Goal: Information Seeking & Learning: Learn about a topic

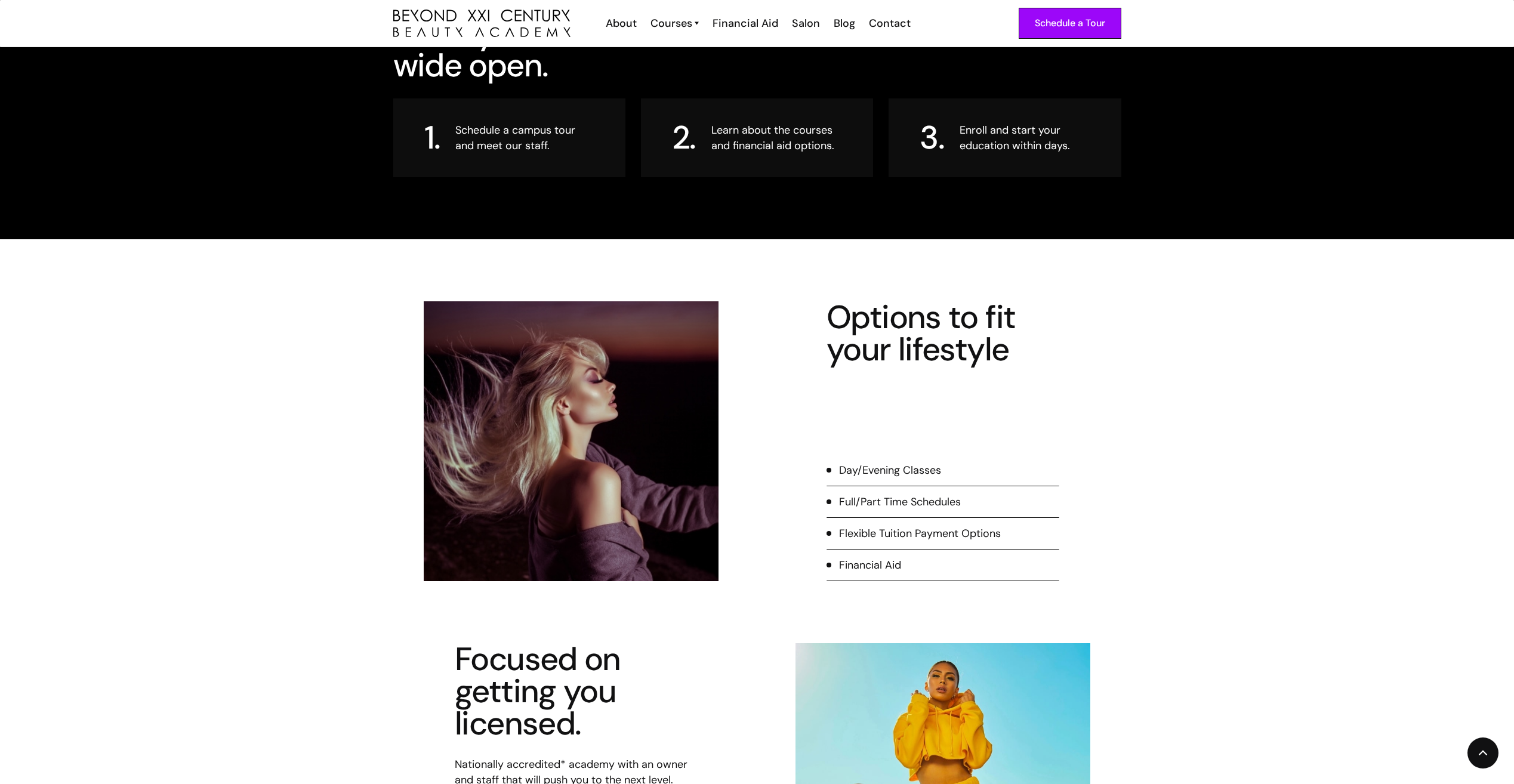
scroll to position [1731, 0]
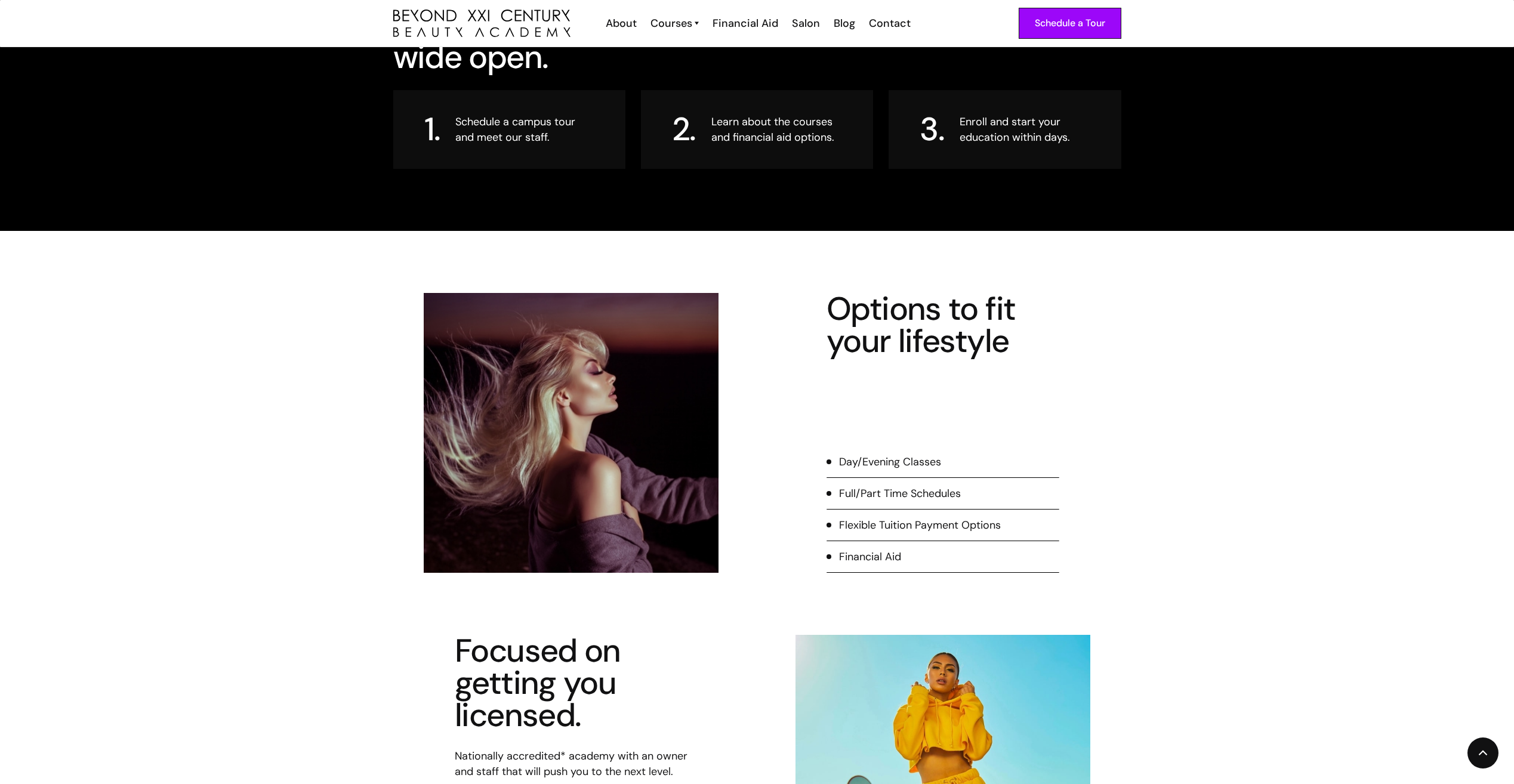
click at [890, 461] on div "Day/Evening Classes" at bounding box center [890, 462] width 102 height 15
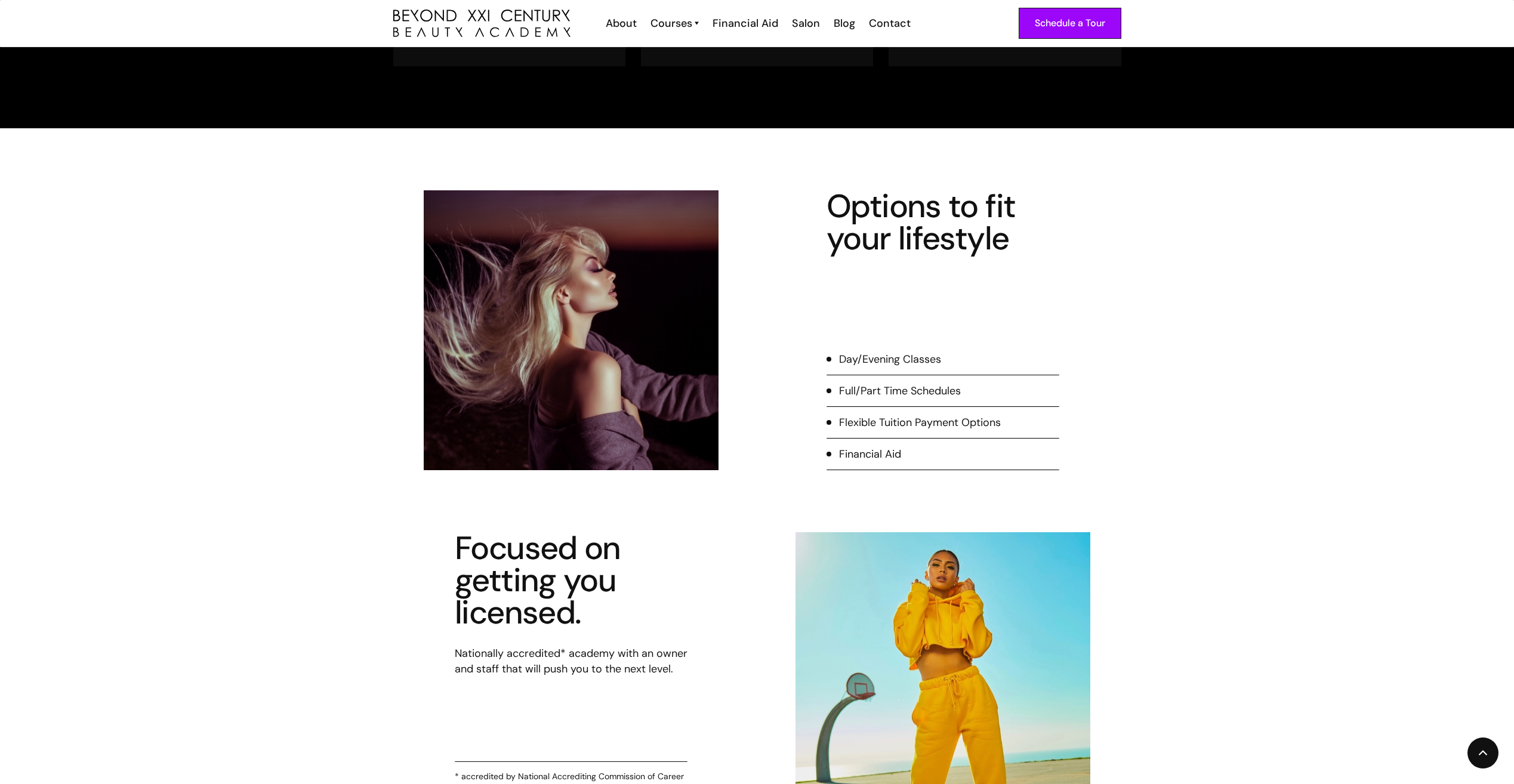
scroll to position [1850, 0]
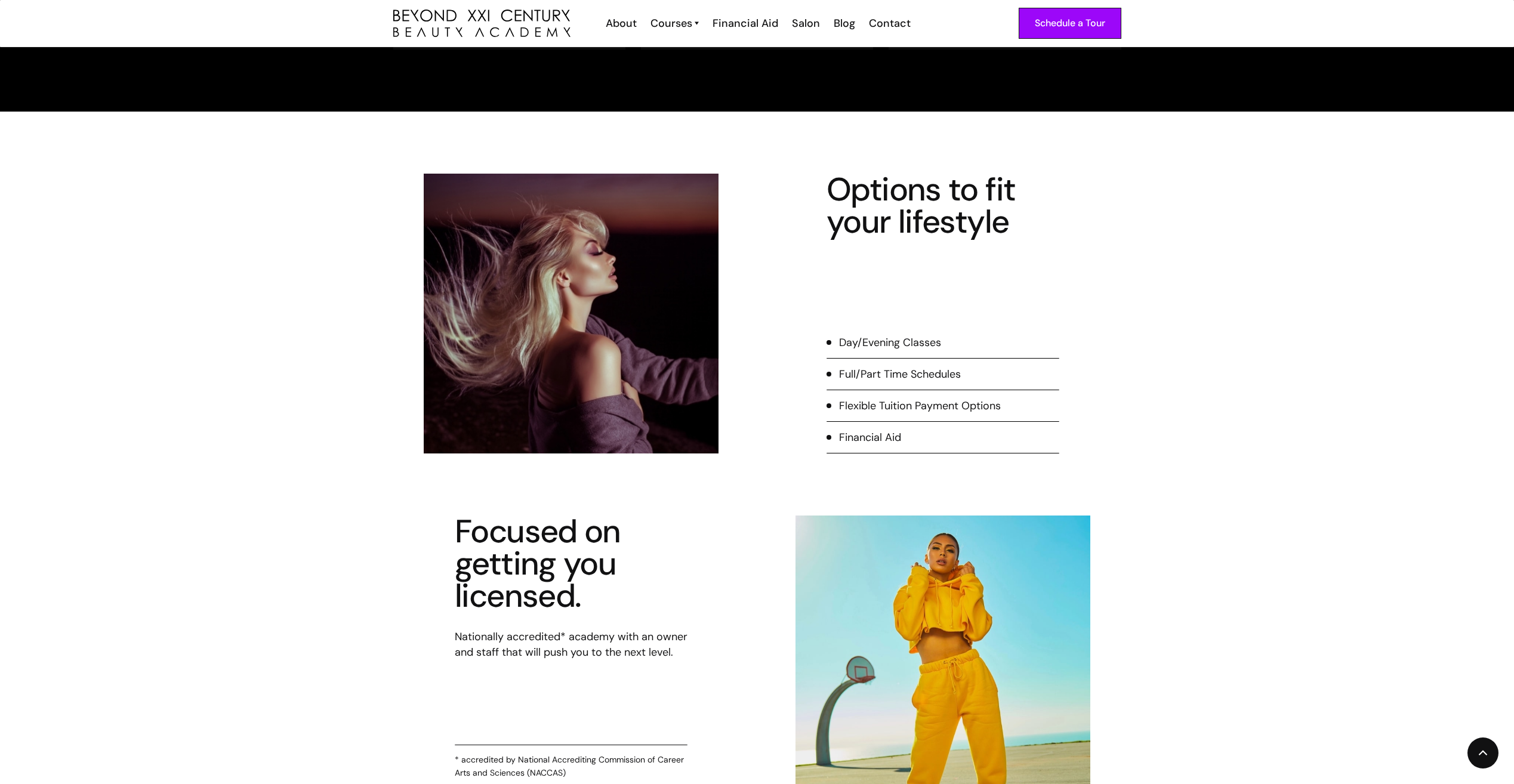
click at [896, 344] on div "Day/Evening Classes" at bounding box center [890, 342] width 102 height 15
drag, startPoint x: 896, startPoint y: 344, endPoint x: 1009, endPoint y: 352, distance: 113.3
click at [1006, 354] on li "Day/Evening Classes" at bounding box center [943, 346] width 233 height 24
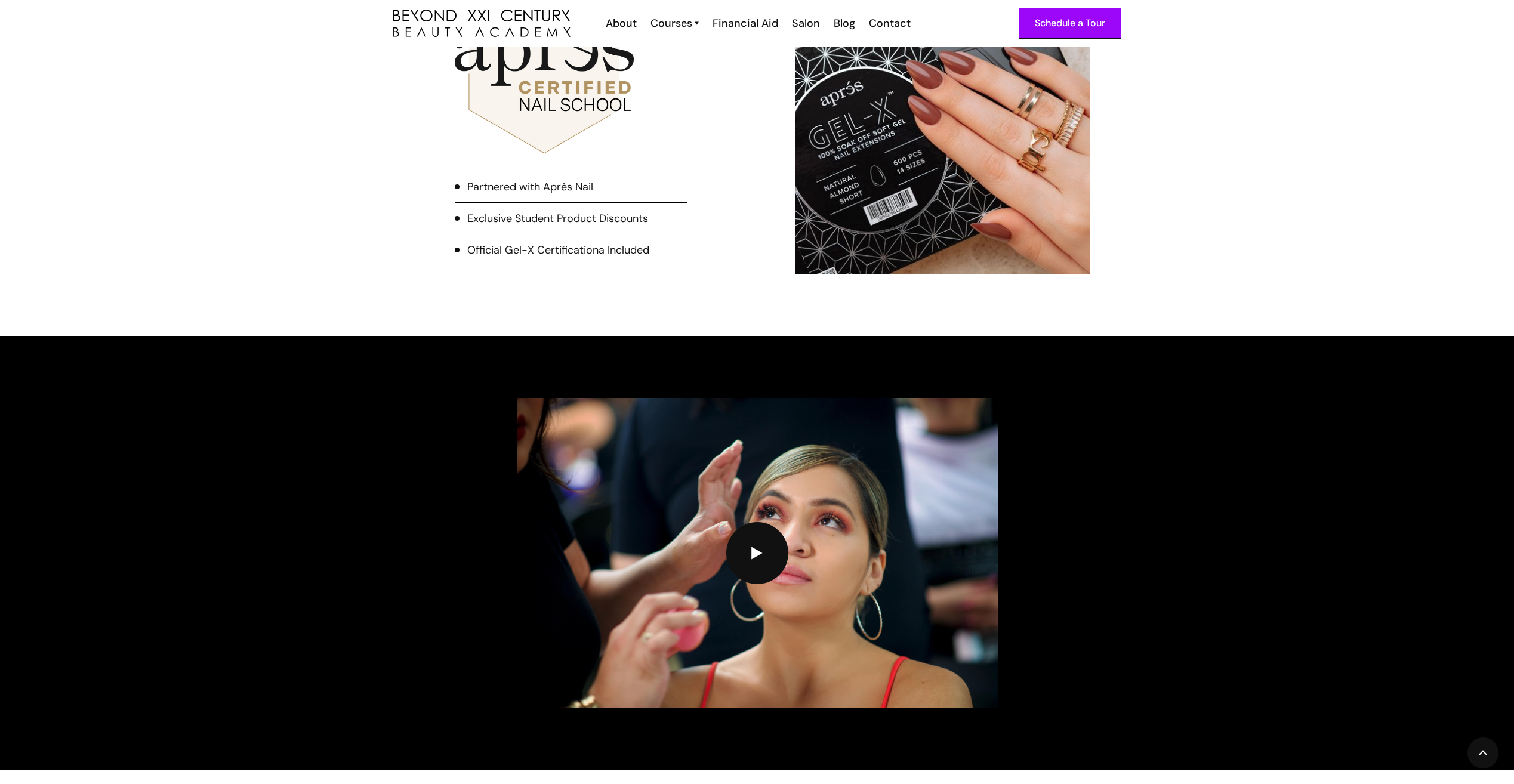
scroll to position [3163, 0]
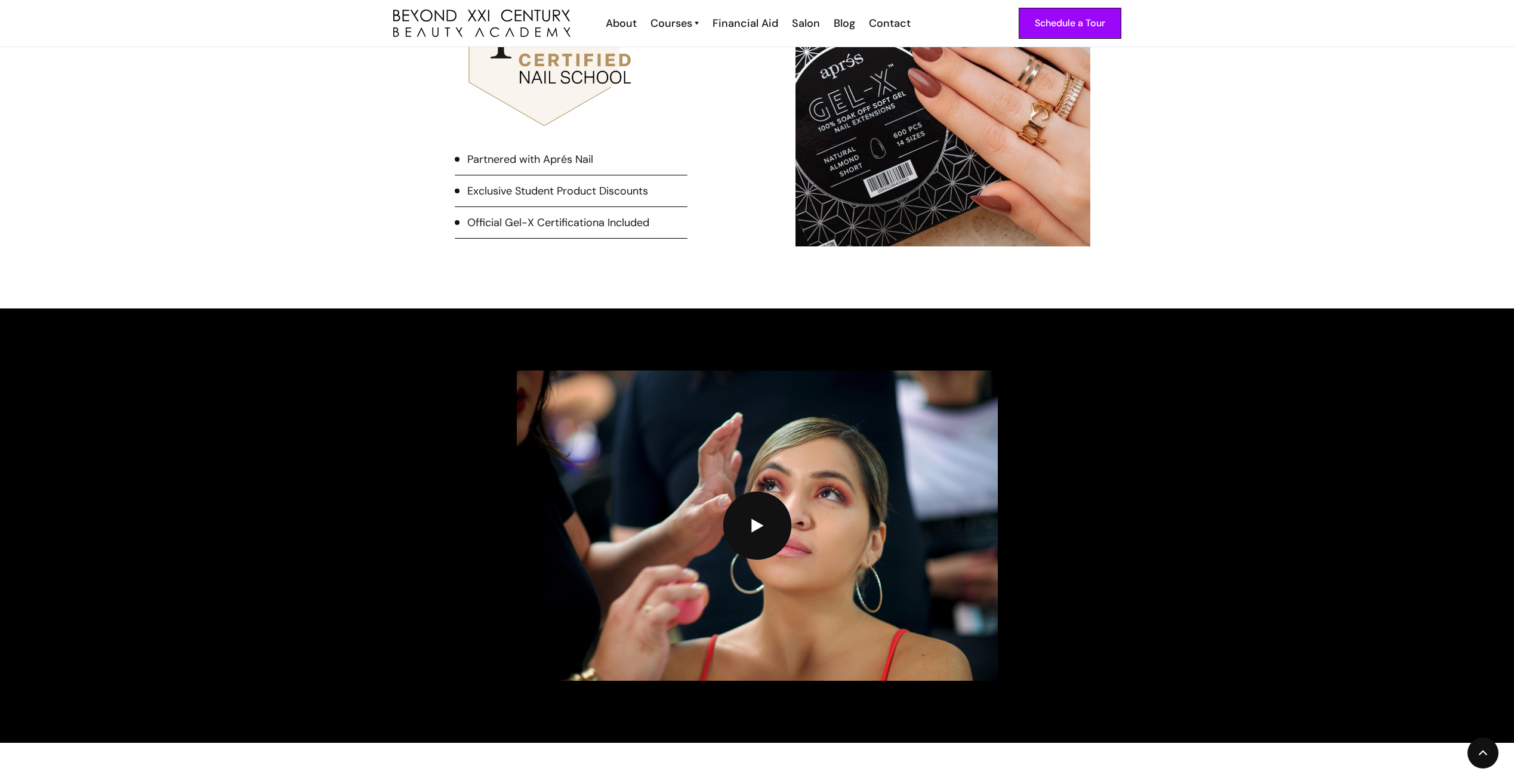
click at [771, 526] on link "open lightbox" at bounding box center [757, 526] width 68 height 68
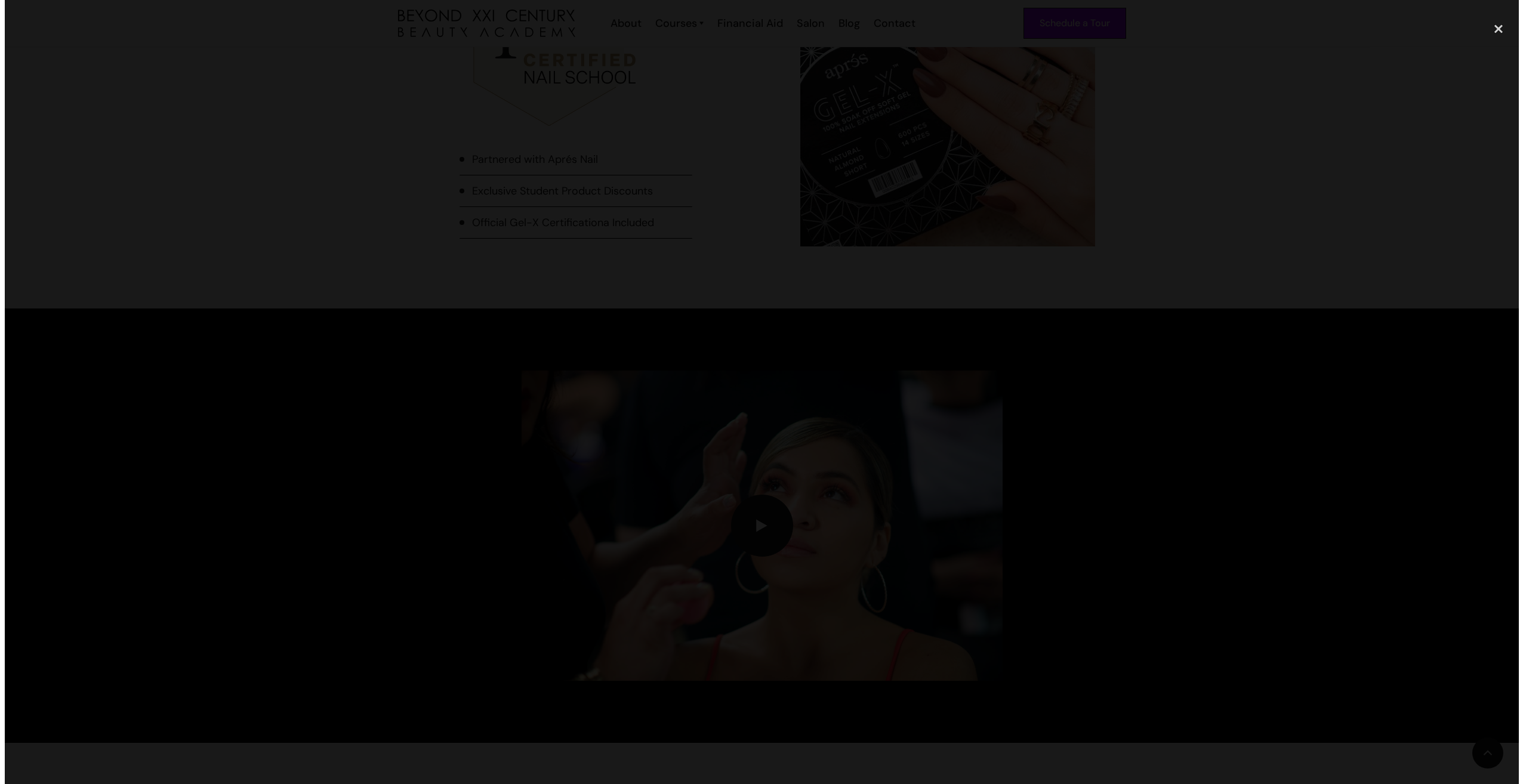
scroll to position [3167, 0]
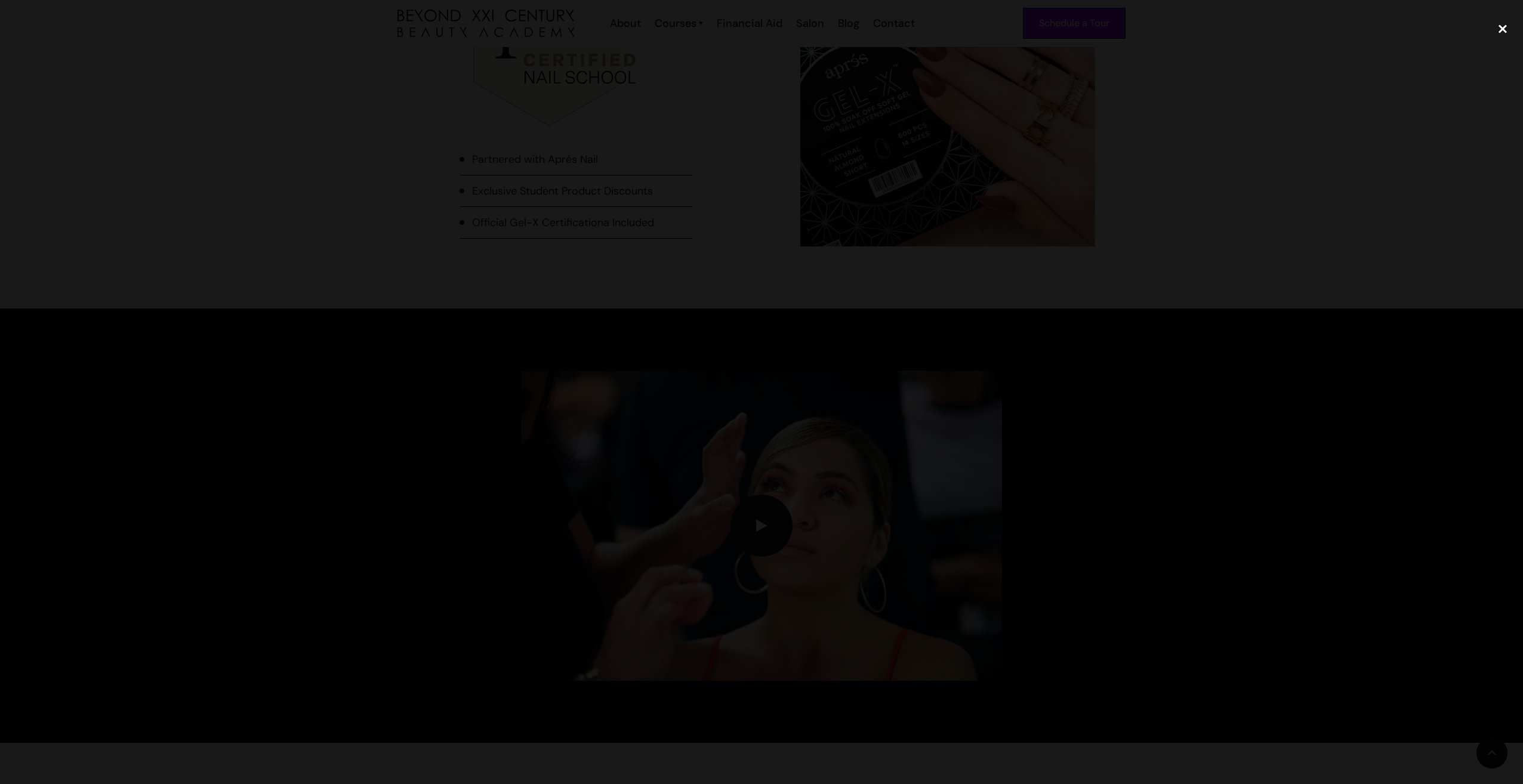
click at [1504, 25] on div "close lightbox" at bounding box center [1503, 29] width 41 height 27
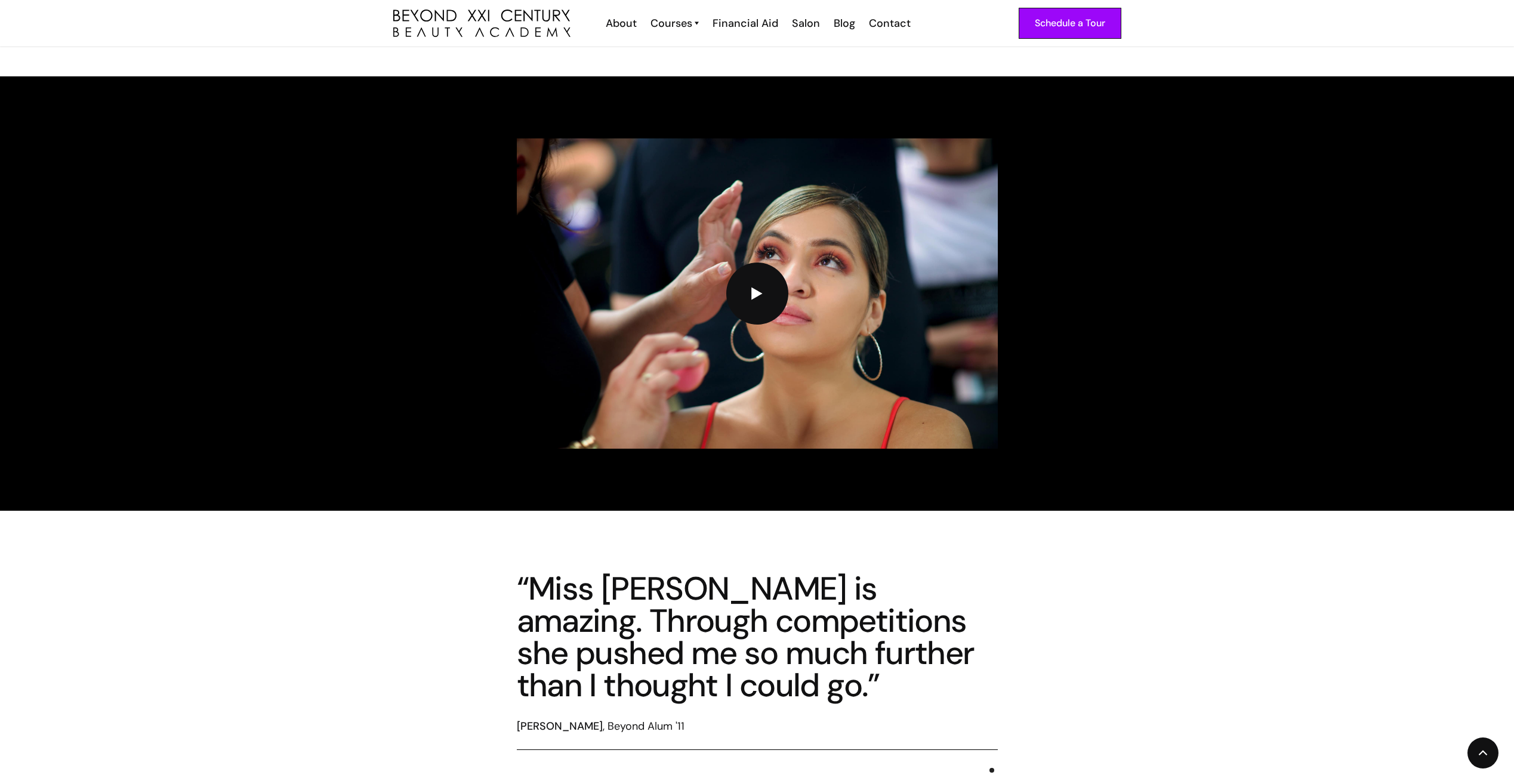
scroll to position [3401, 0]
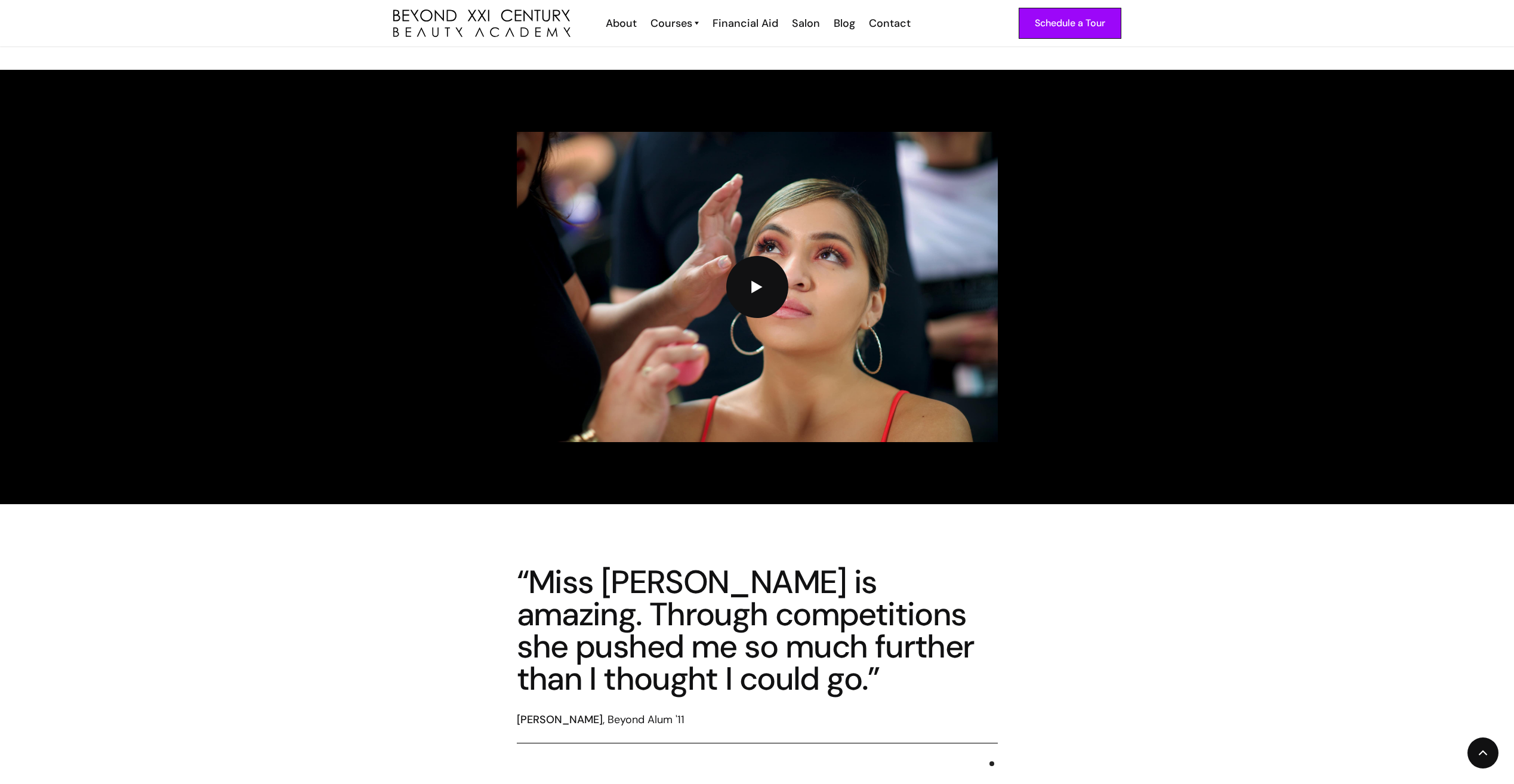
click at [758, 282] on img "open lightbox" at bounding box center [757, 287] width 11 height 13
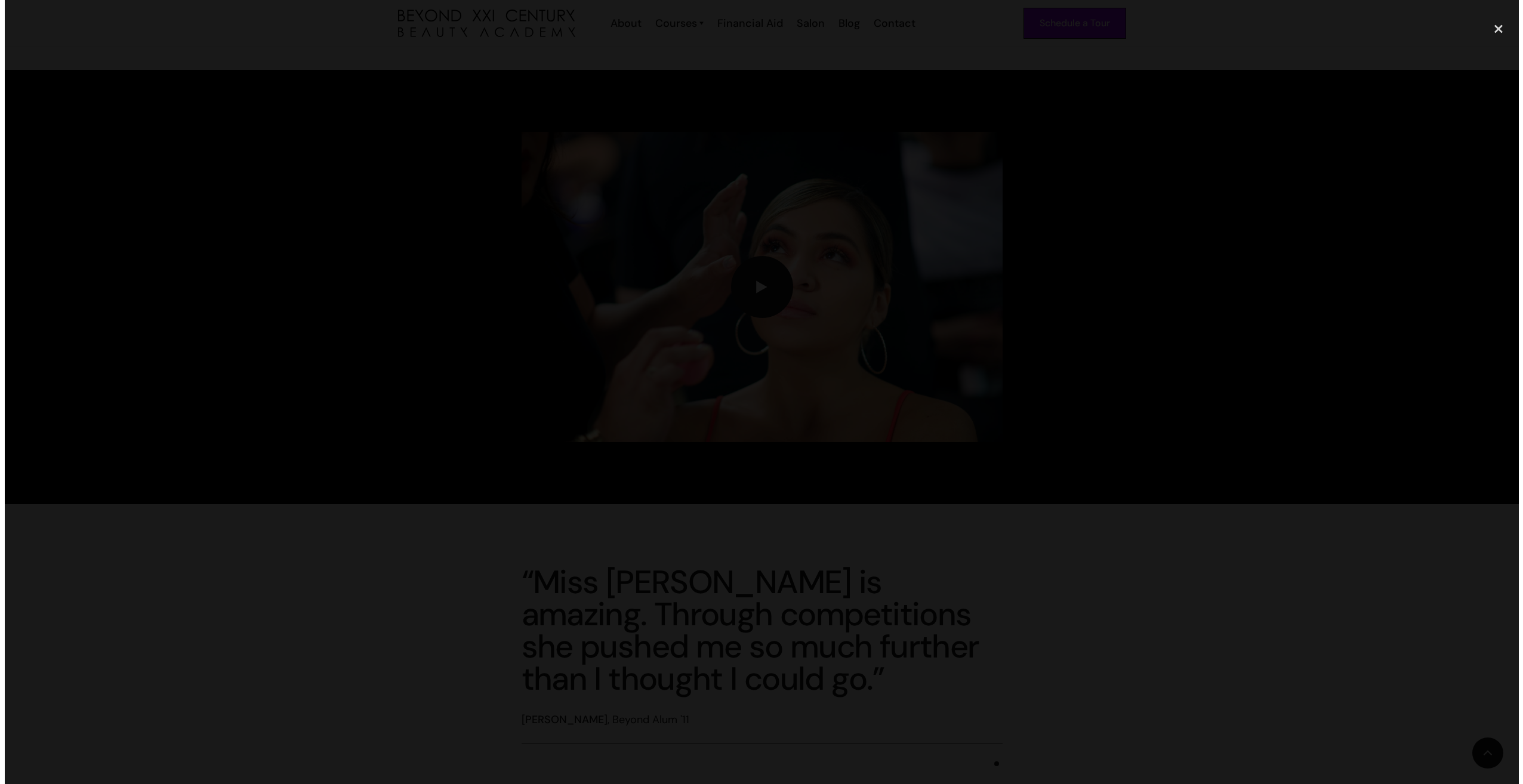
scroll to position [3406, 0]
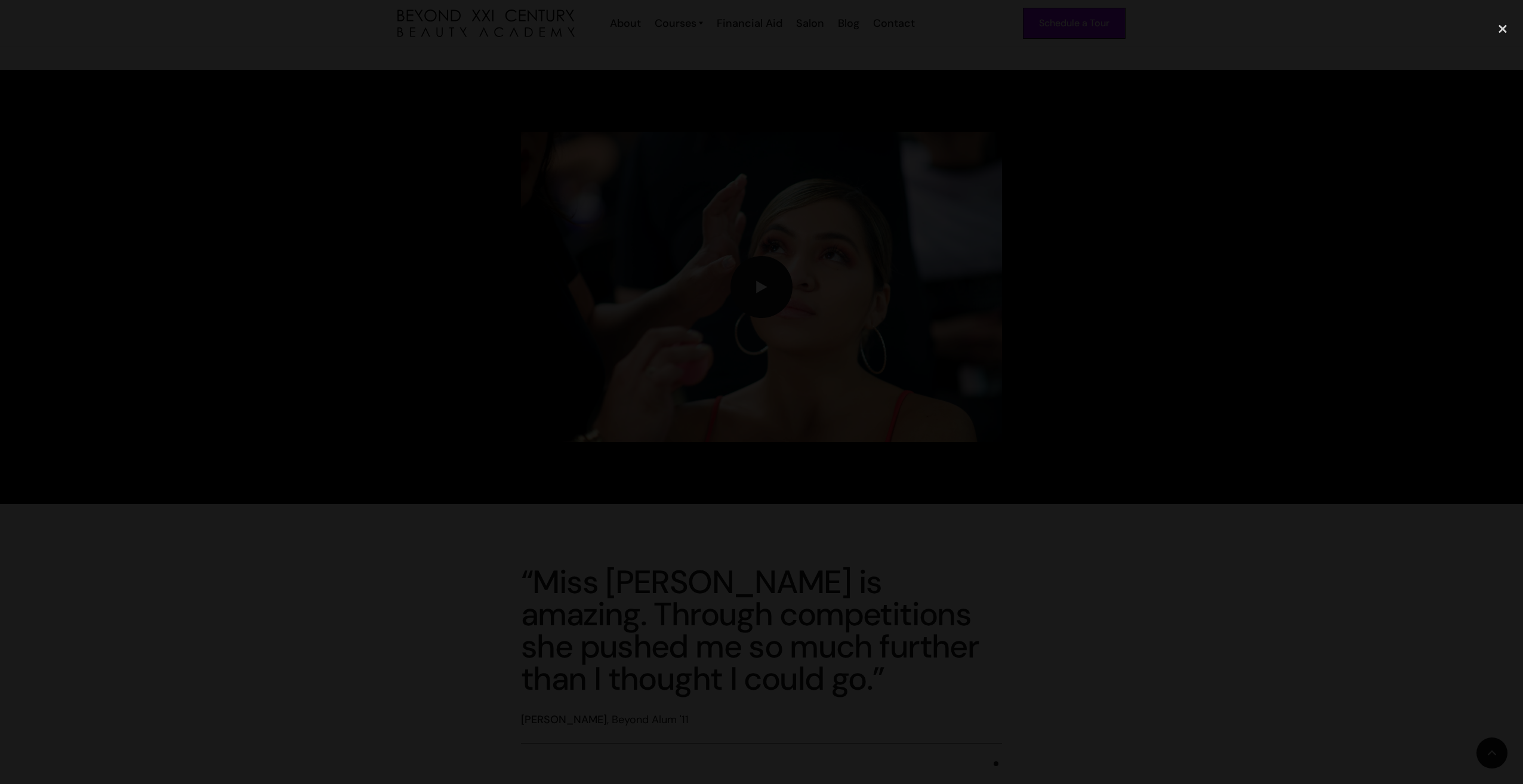
click at [1219, 331] on div at bounding box center [762, 392] width 1523 height 753
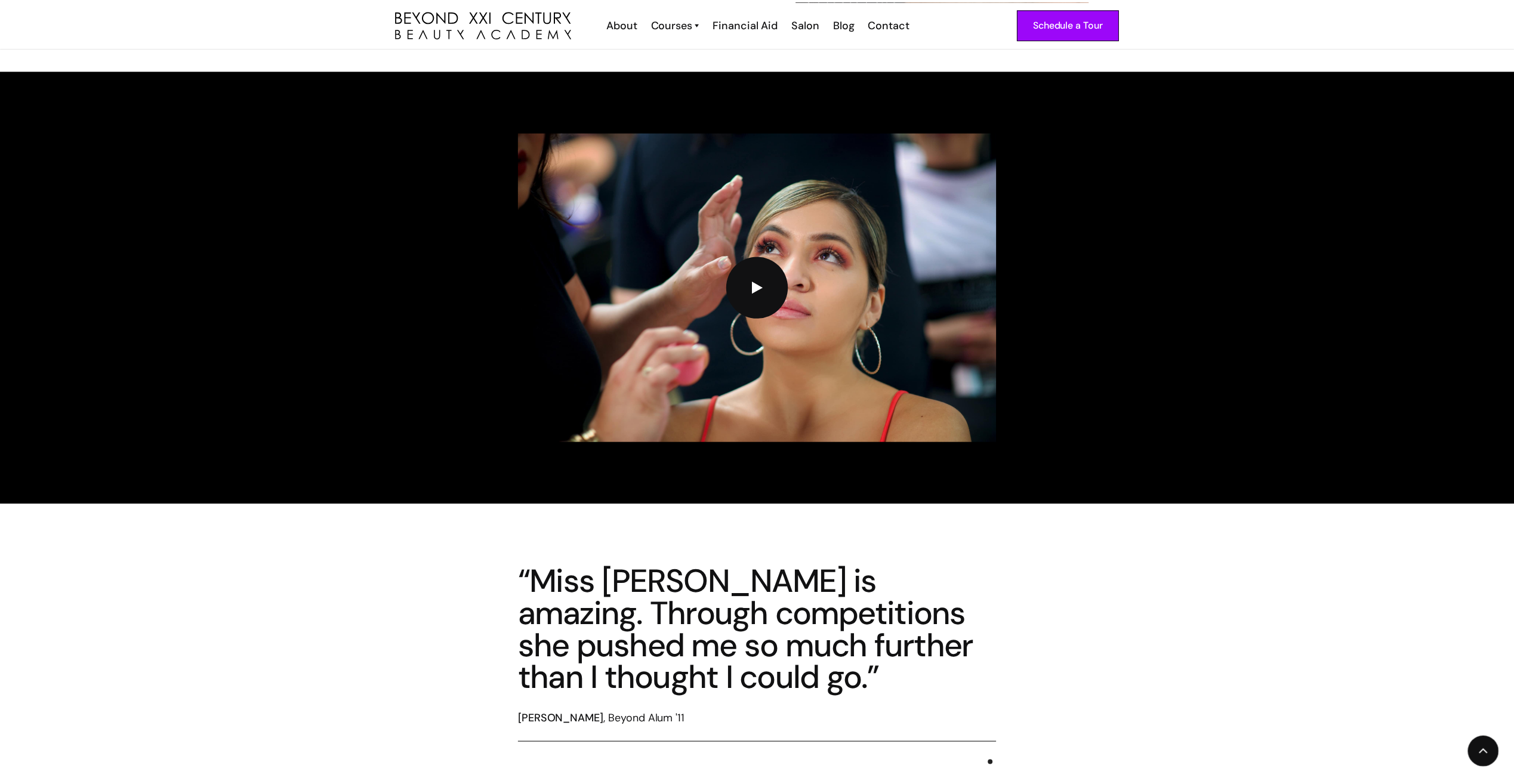
scroll to position [3401, 0]
